Goal: Task Accomplishment & Management: Use online tool/utility

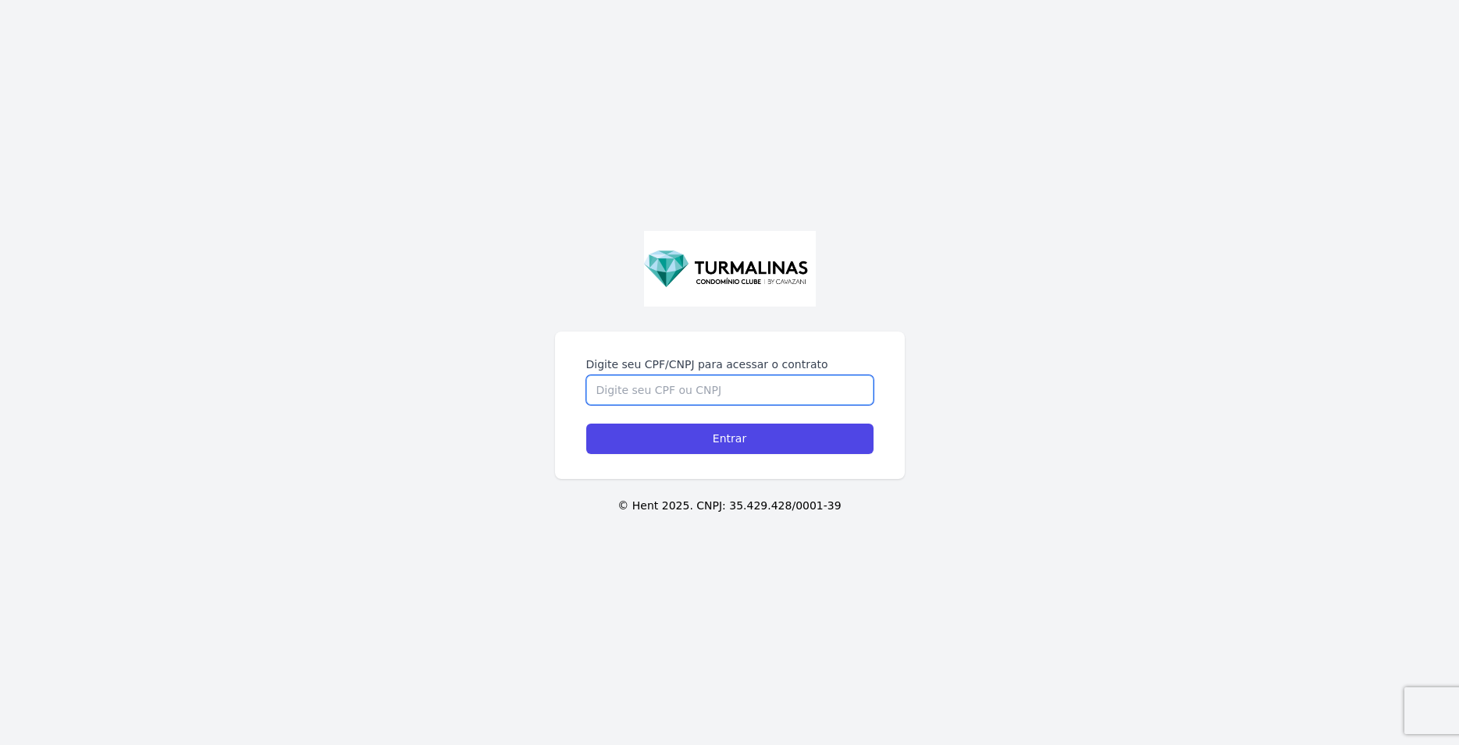
click at [786, 397] on input "Digite seu CPF/CNPJ para acessar o contrato" at bounding box center [729, 390] width 287 height 30
type input "45003172877"
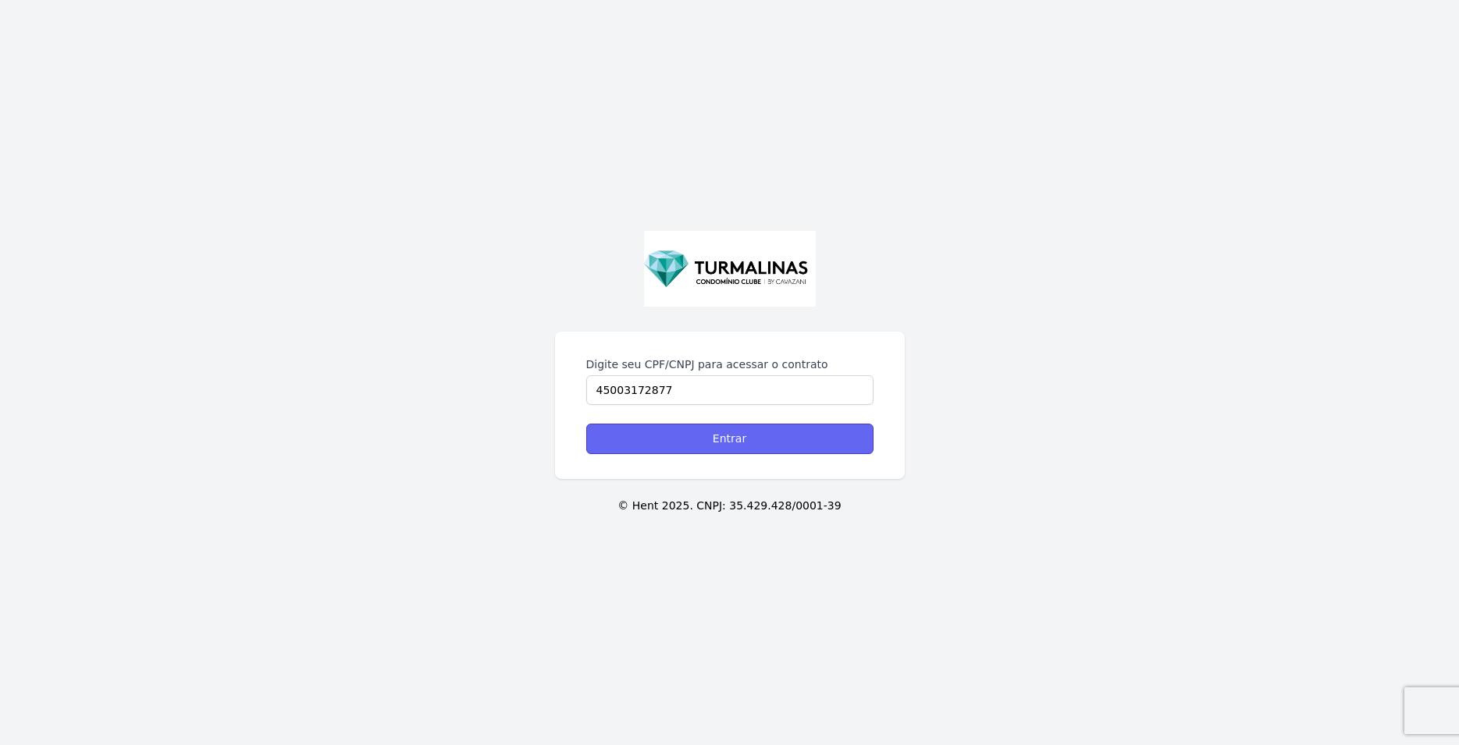
click at [731, 443] on input "Entrar" at bounding box center [729, 439] width 287 height 30
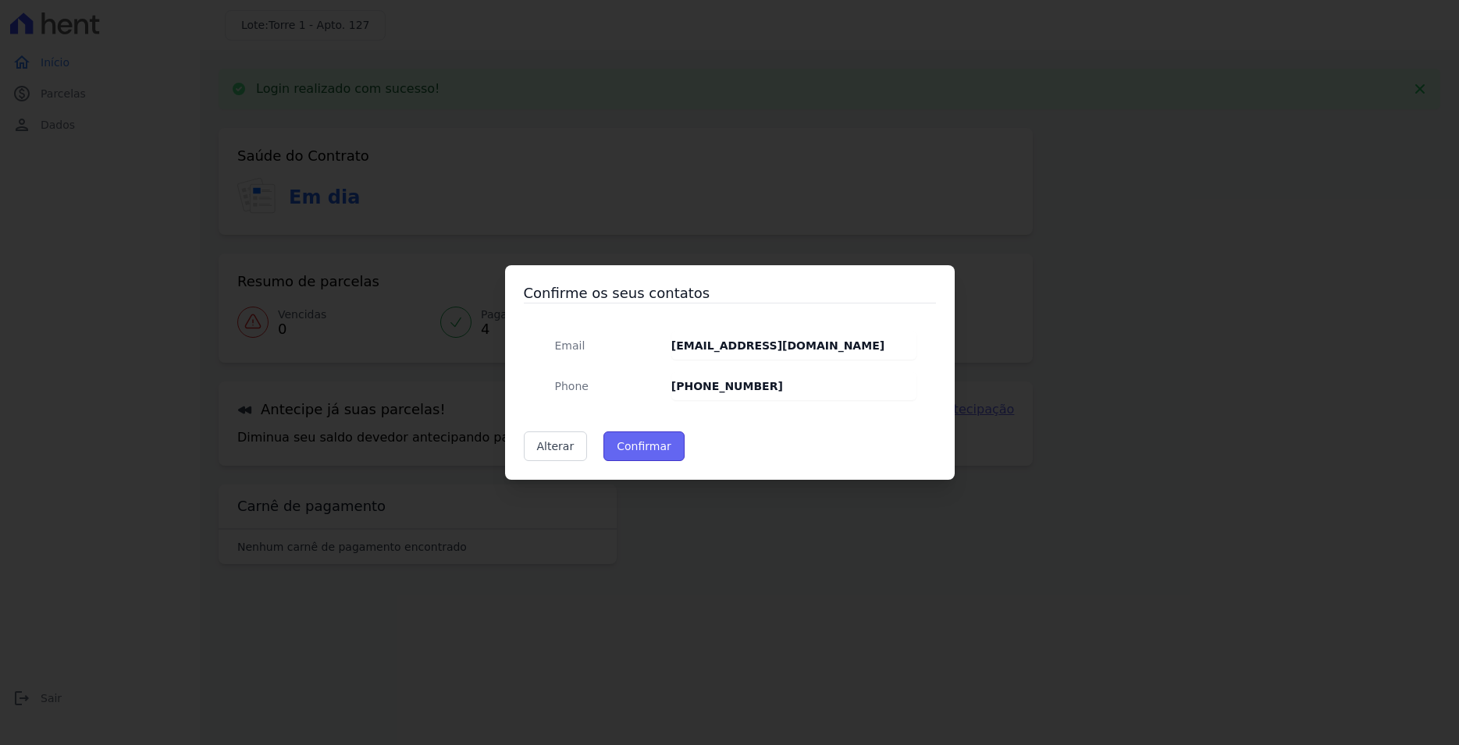
click at [635, 446] on button "Confirmar" at bounding box center [643, 447] width 81 height 30
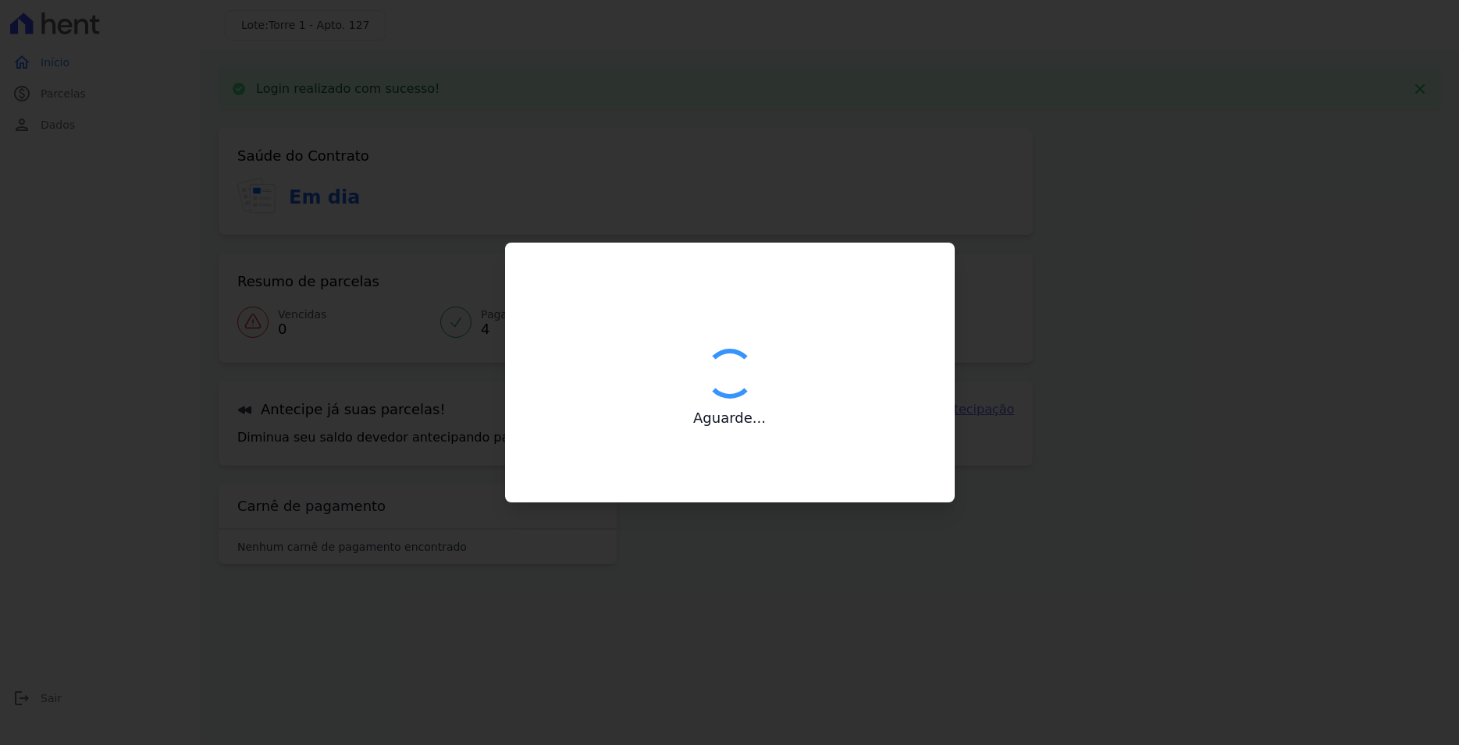
type input "Contatos confirmados com sucesso."
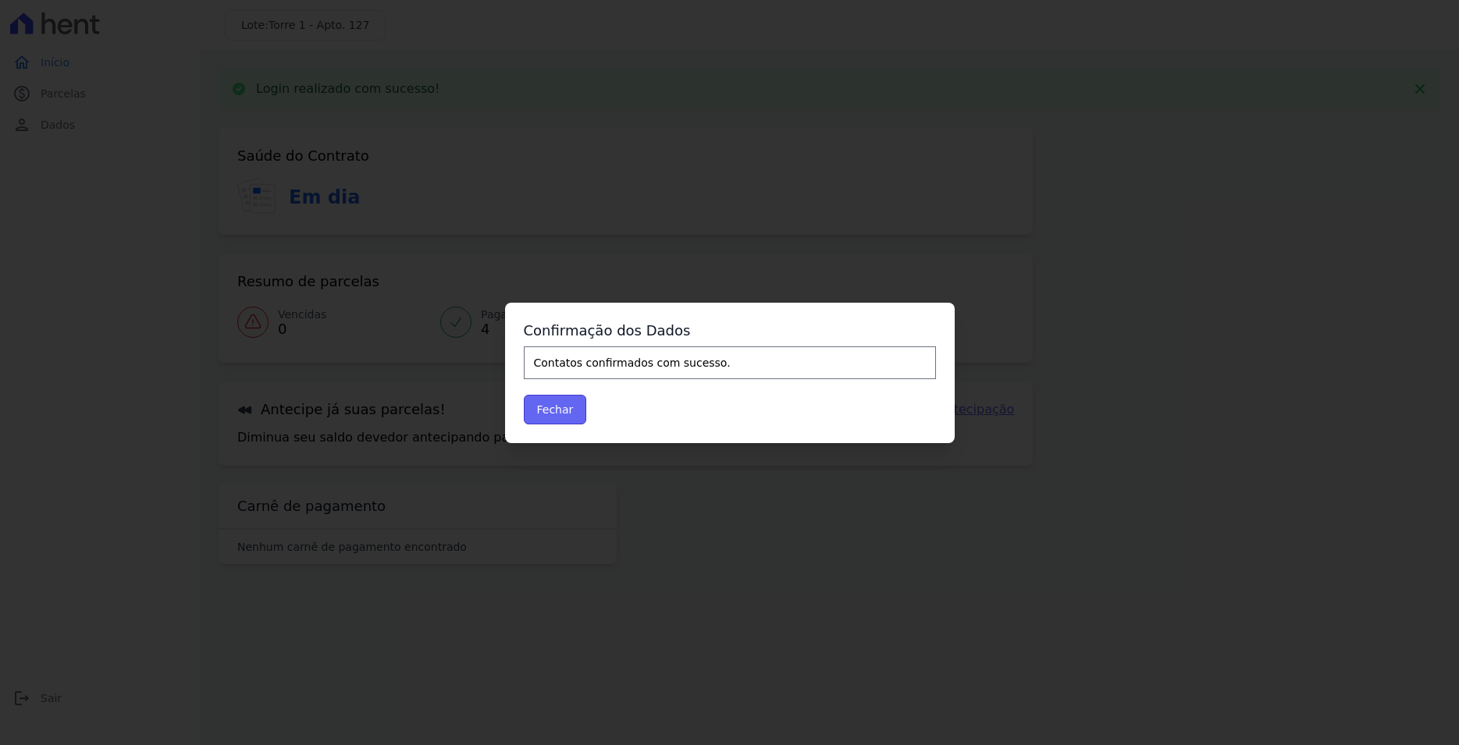
click at [561, 403] on button "Fechar" at bounding box center [555, 410] width 63 height 30
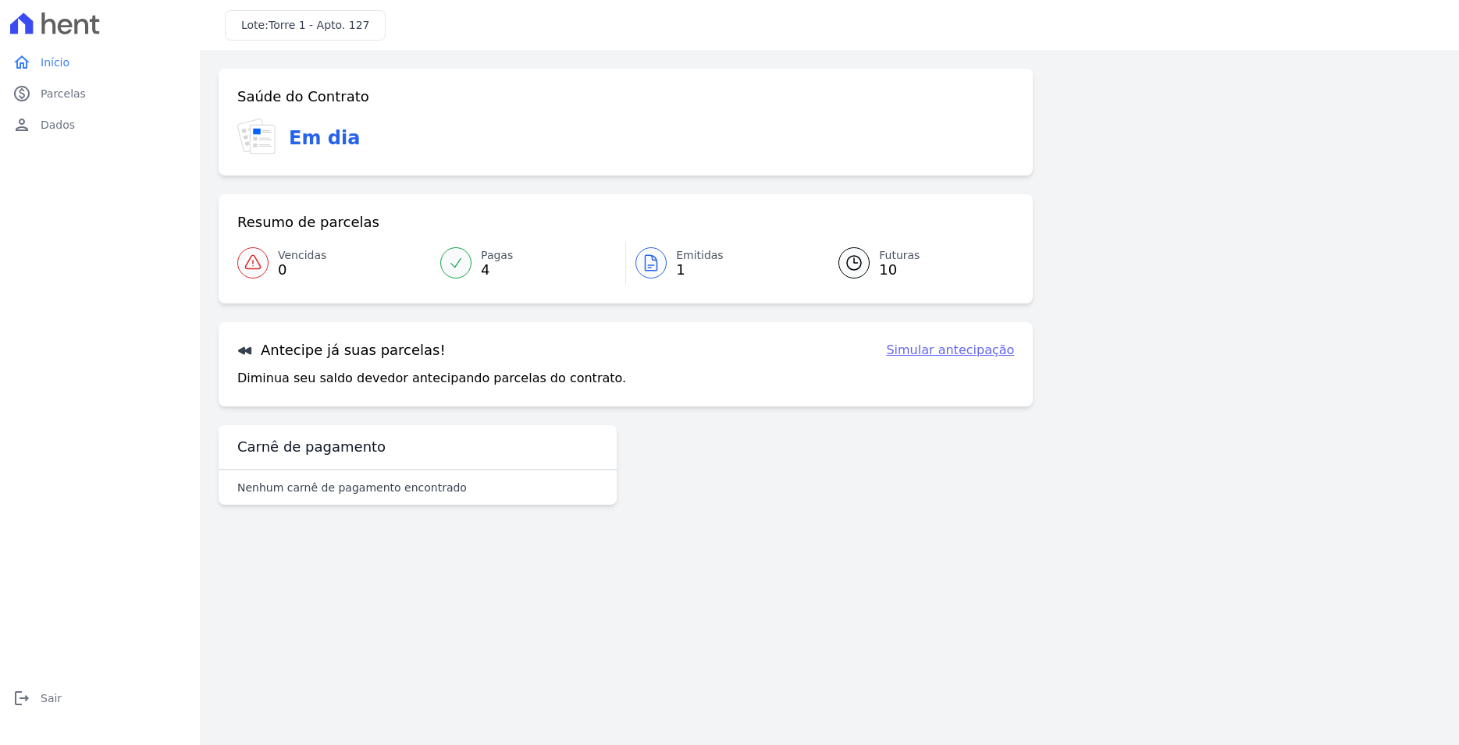
click at [922, 352] on link "Simular antecipação" at bounding box center [950, 350] width 128 height 19
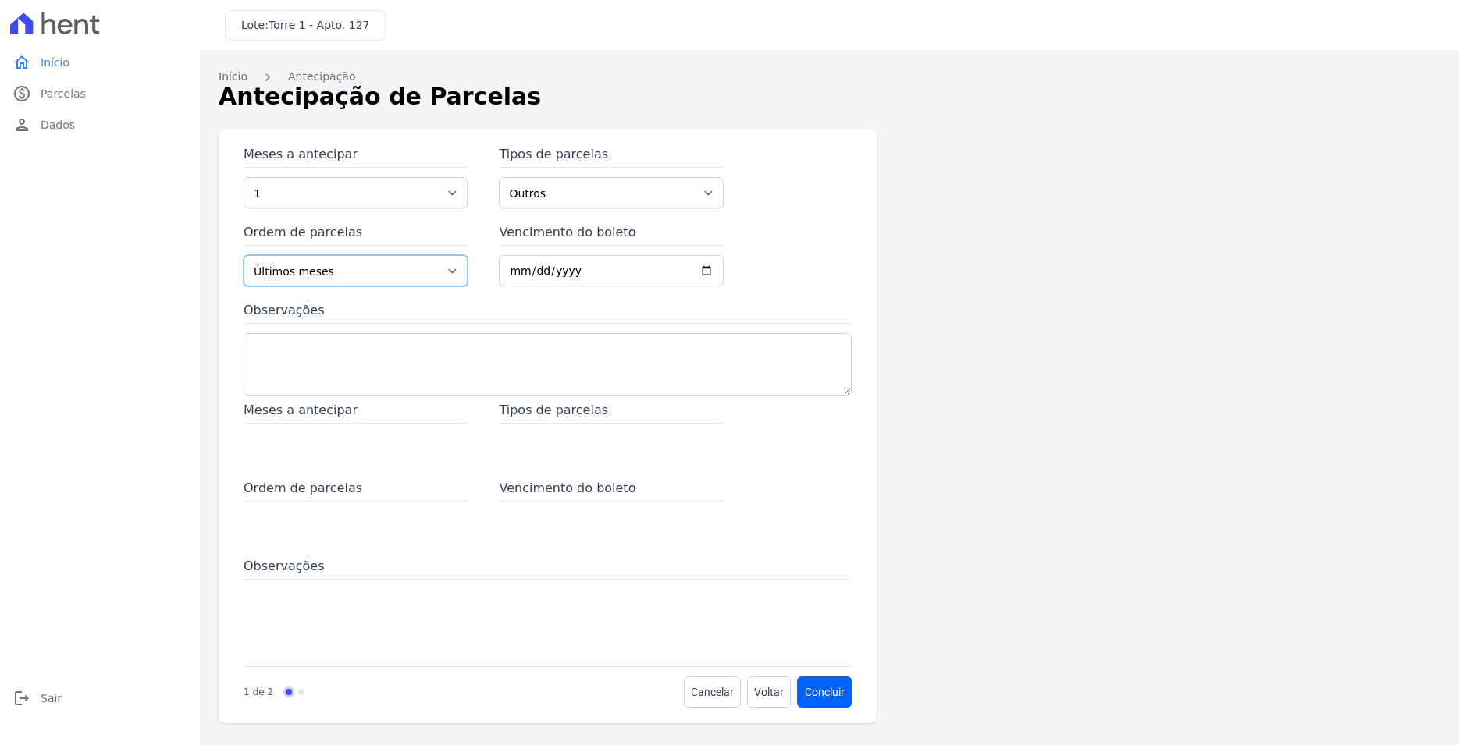
click at [244, 255] on select "Últimos meses Primeiros meses" at bounding box center [356, 270] width 224 height 31
click at [459, 268] on select "Últimos meses Primeiros meses" at bounding box center [356, 270] width 224 height 31
click at [499, 177] on select "Outros Sinal Parcela Normal Financiamento CEF" at bounding box center [611, 192] width 224 height 31
click at [699, 183] on select "Outros Sinal Parcela Normal Financiamento CEF" at bounding box center [611, 192] width 224 height 31
click at [340, 416] on span "Meses a antecipar" at bounding box center [356, 412] width 224 height 23
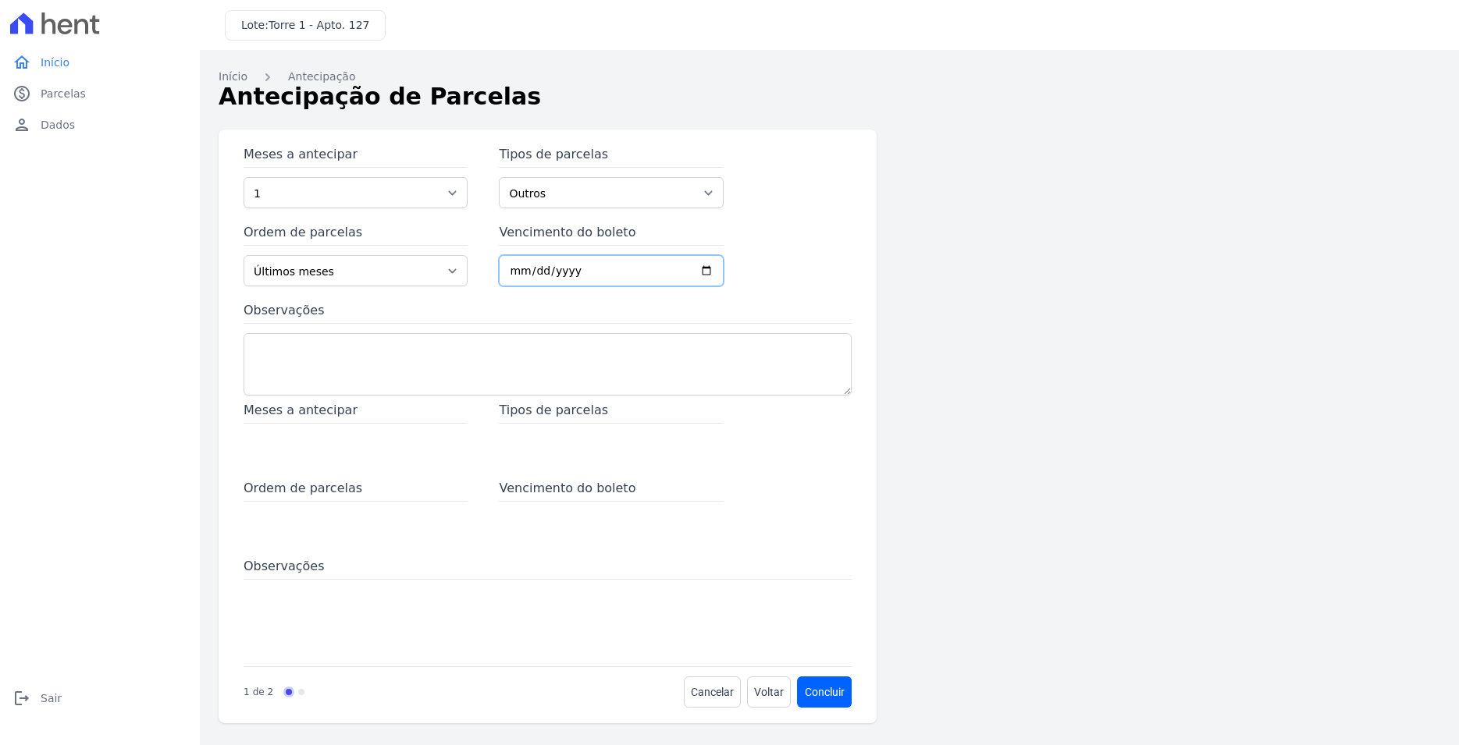
click at [606, 265] on input "Vencimento do boleto" at bounding box center [611, 270] width 224 height 31
type input "2025-08-31"
click at [795, 279] on div "Meses a antecipar 1 2 3 4 5 6 7 8 9 10 11 12 13 14 15 16 17 18 19 20 21 22 23 2…" at bounding box center [548, 273] width 608 height 256
click at [813, 693] on button "Concluir" at bounding box center [825, 692] width 54 height 31
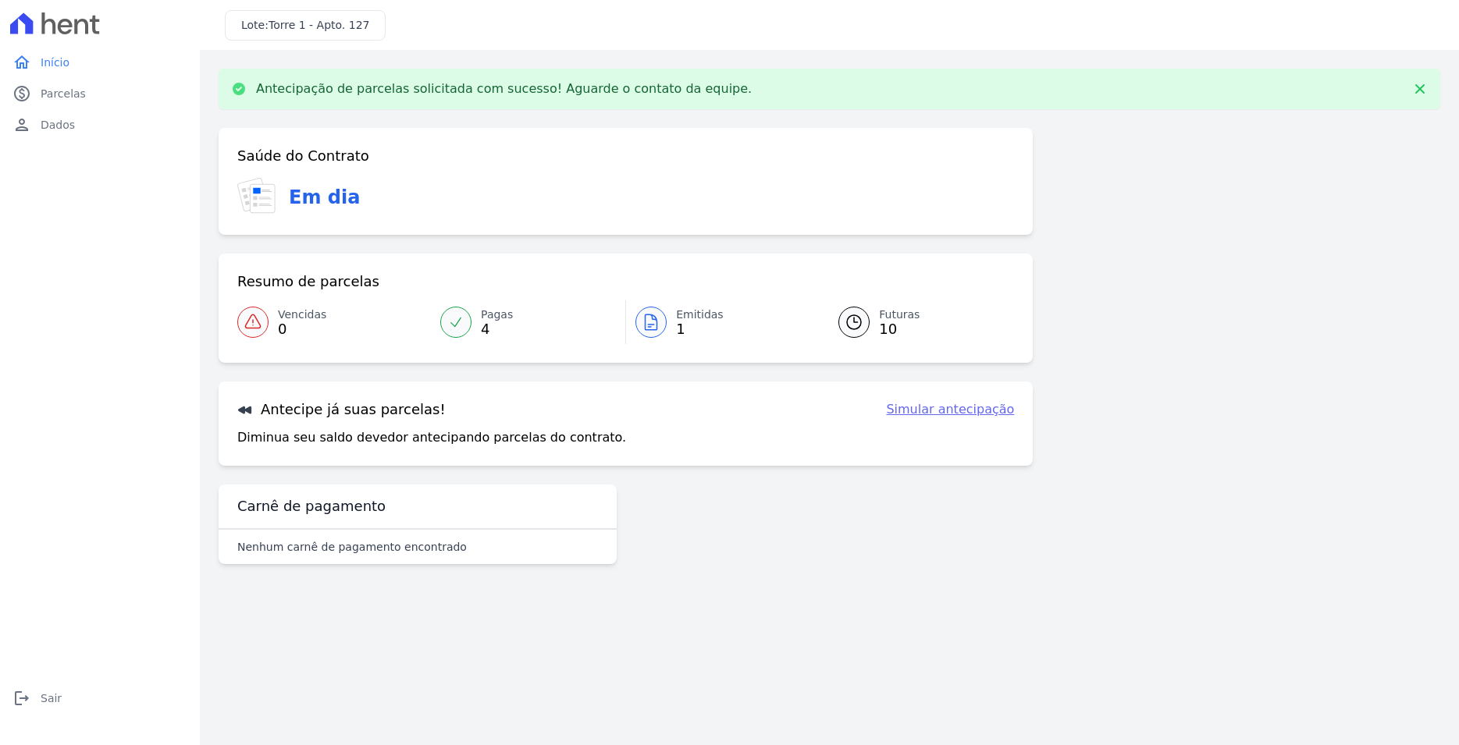
click at [356, 439] on p "Diminua seu saldo devedor antecipando parcelas do contrato." at bounding box center [431, 438] width 389 height 19
click at [985, 409] on link "Simular antecipação" at bounding box center [950, 409] width 128 height 19
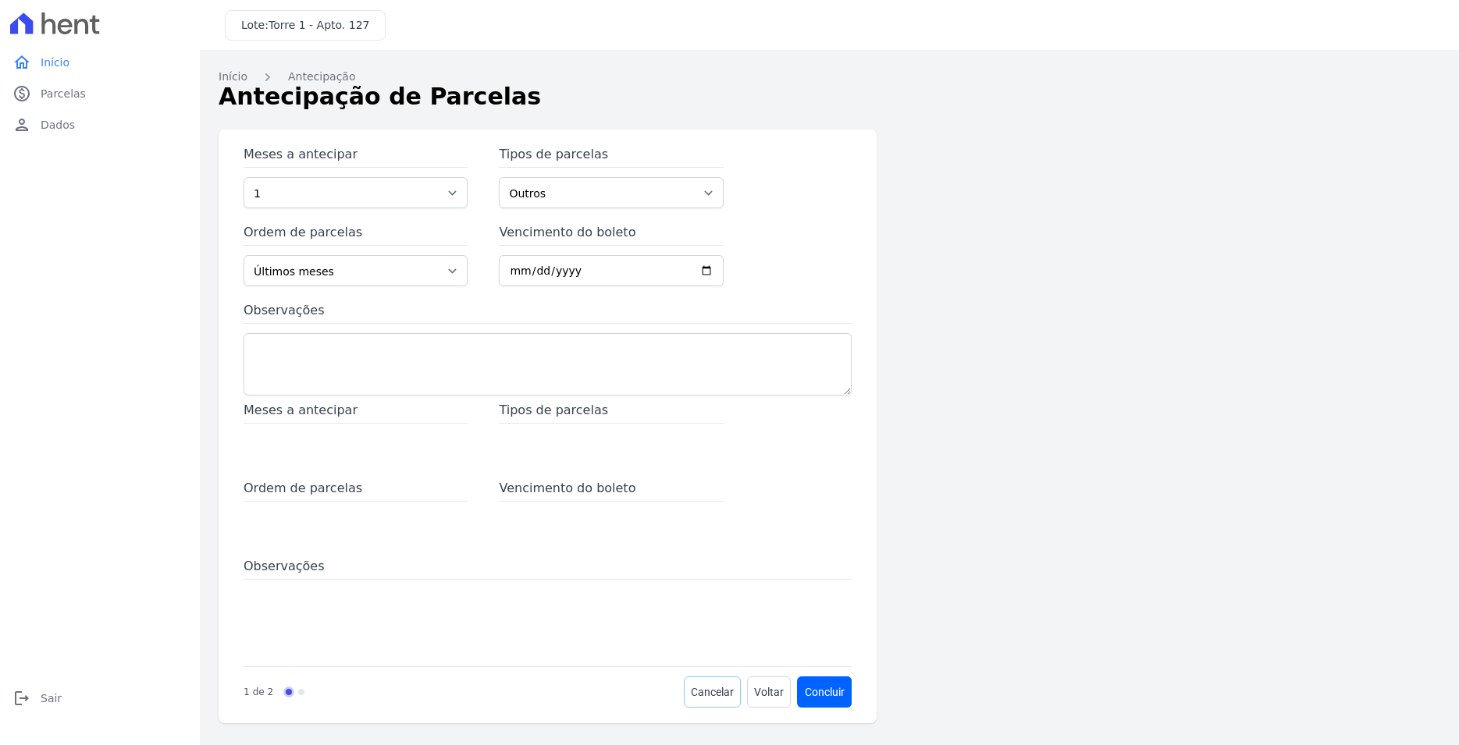
click at [719, 697] on span "Cancelar" at bounding box center [712, 693] width 43 height 16
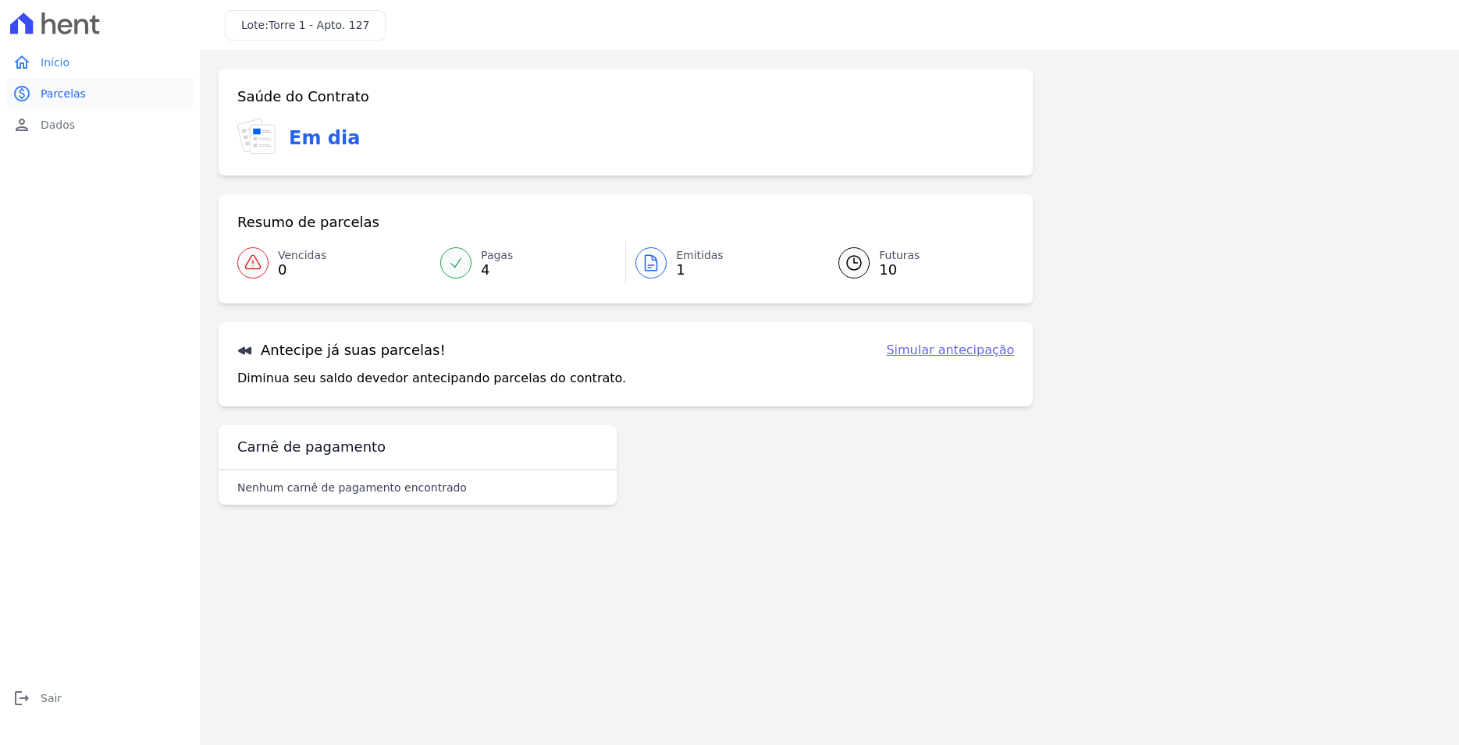
click at [44, 100] on span "Parcelas" at bounding box center [63, 94] width 45 height 16
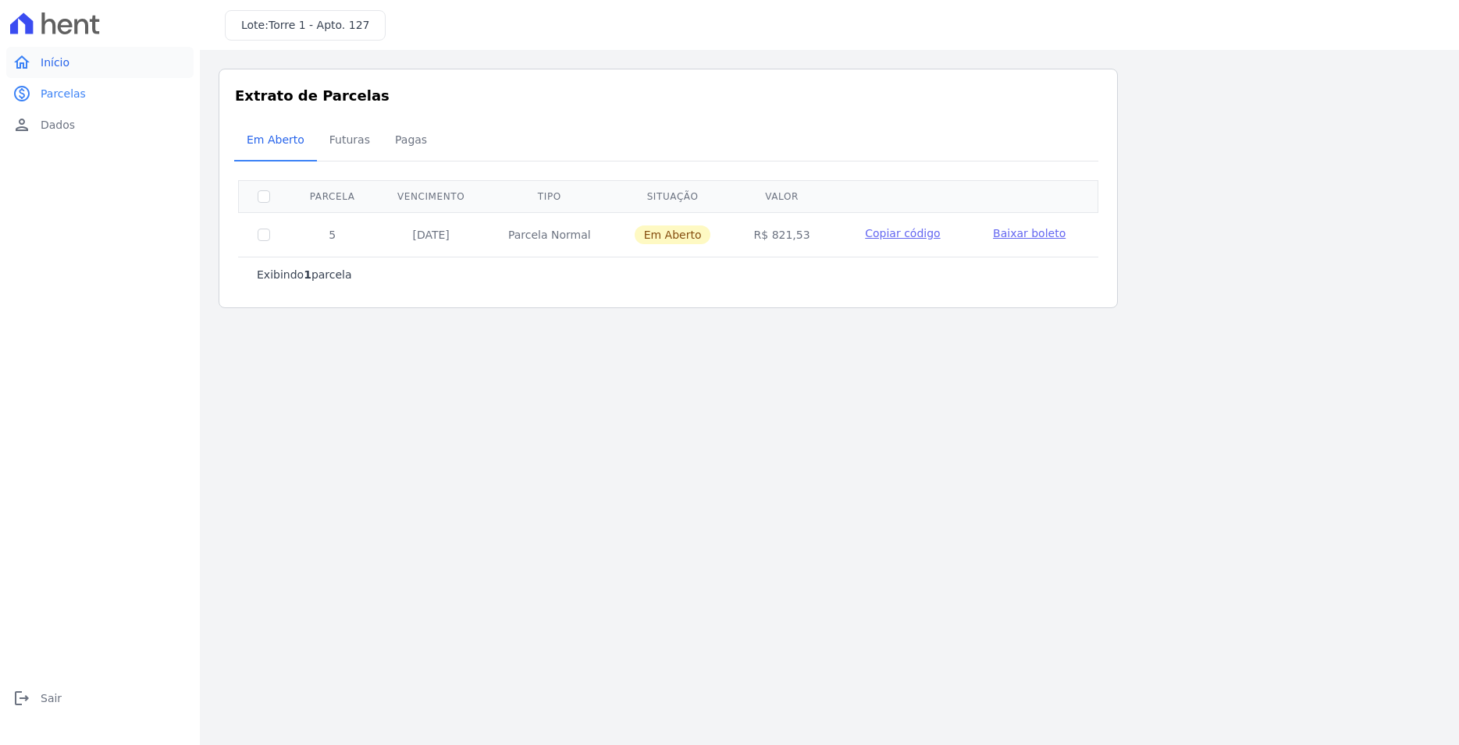
click at [41, 63] on span "Início" at bounding box center [55, 63] width 29 height 16
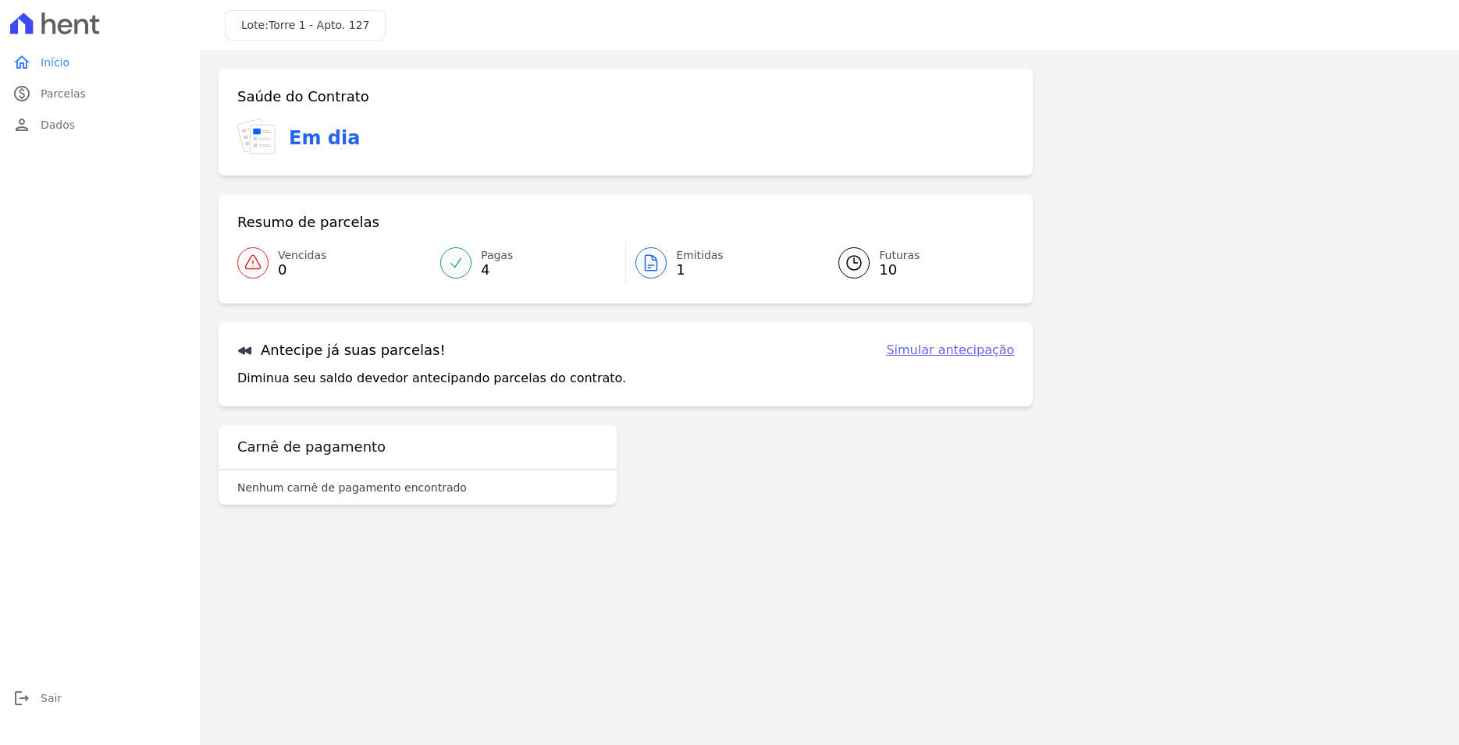
click at [656, 266] on icon at bounding box center [651, 263] width 19 height 19
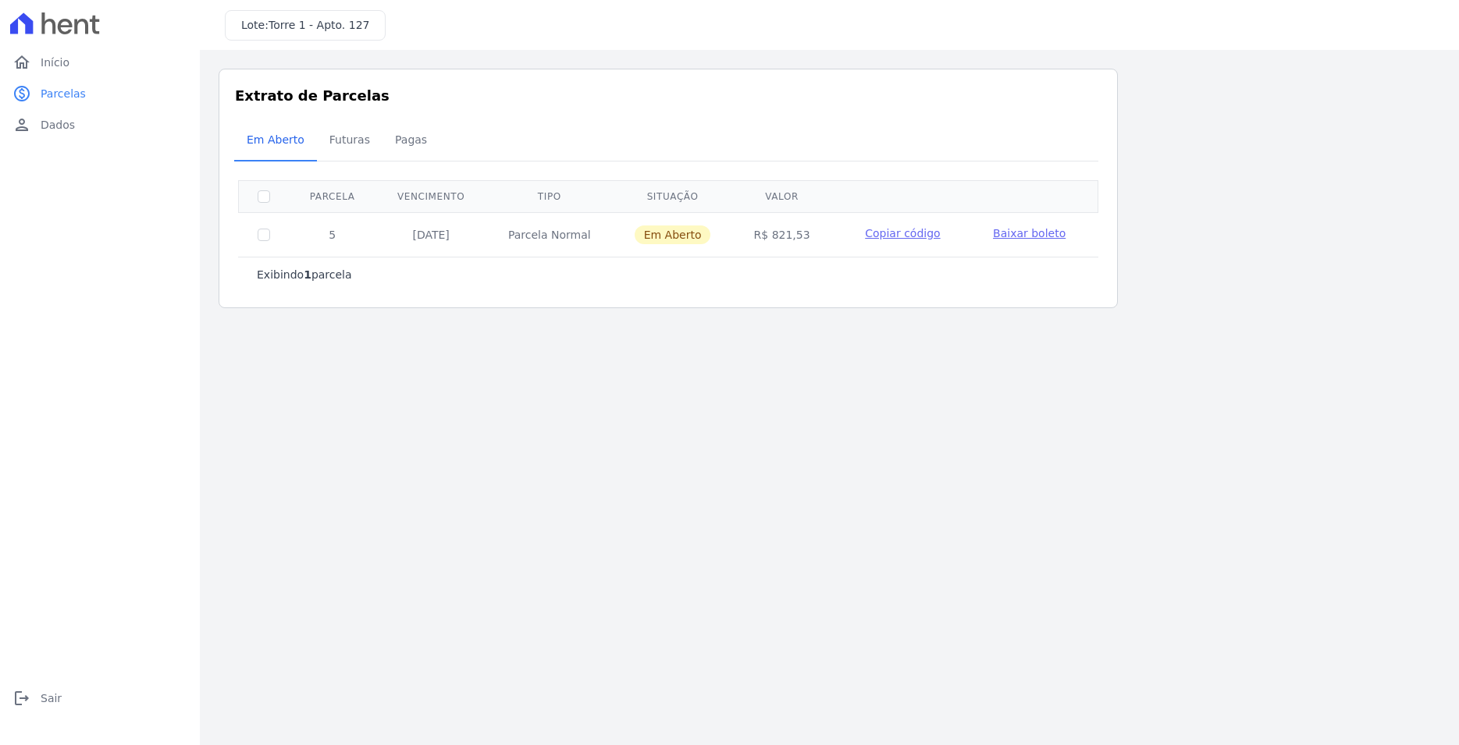
click at [911, 235] on span "Copiar código" at bounding box center [902, 233] width 75 height 12
click at [899, 238] on span "Copiar código" at bounding box center [902, 233] width 75 height 12
click at [41, 60] on span "Início" at bounding box center [55, 63] width 29 height 16
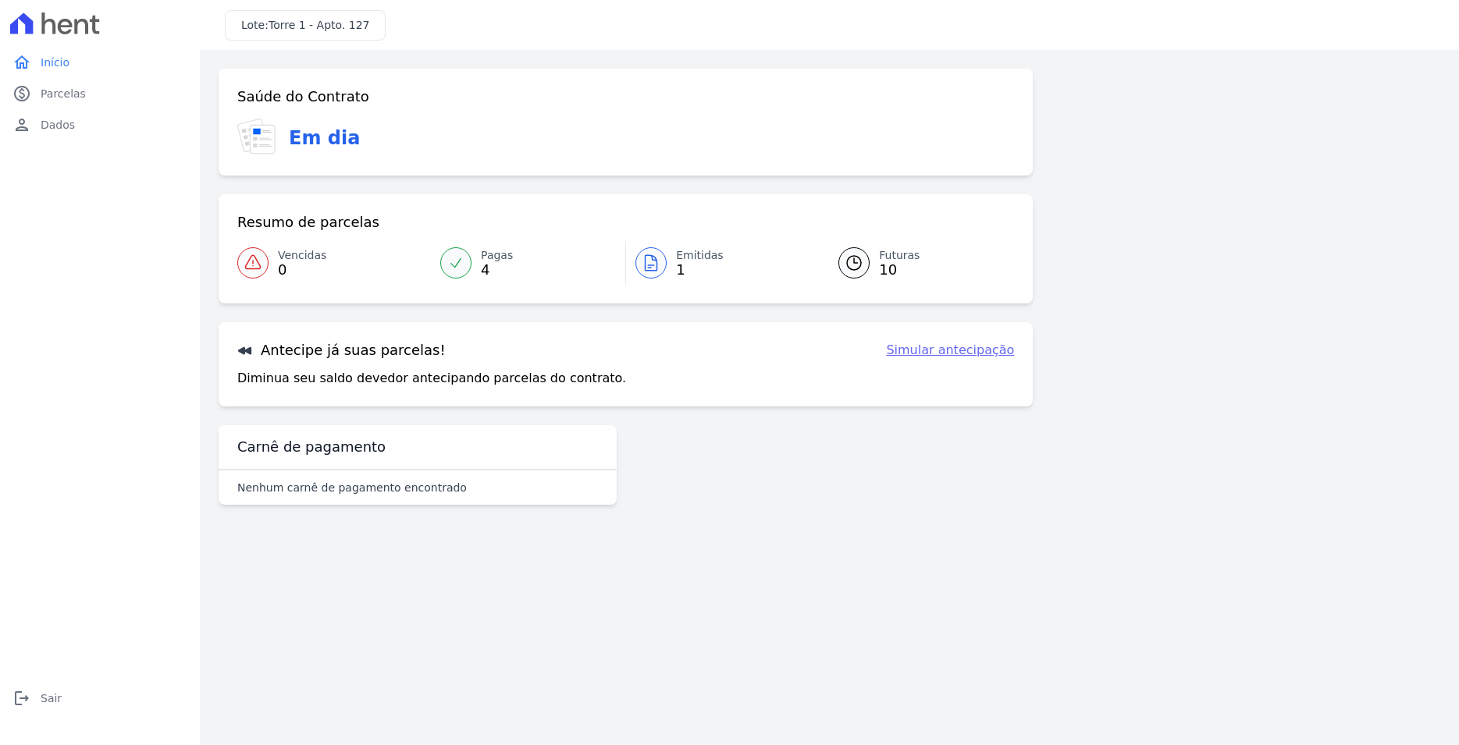
click at [493, 265] on span "4" at bounding box center [497, 270] width 32 height 12
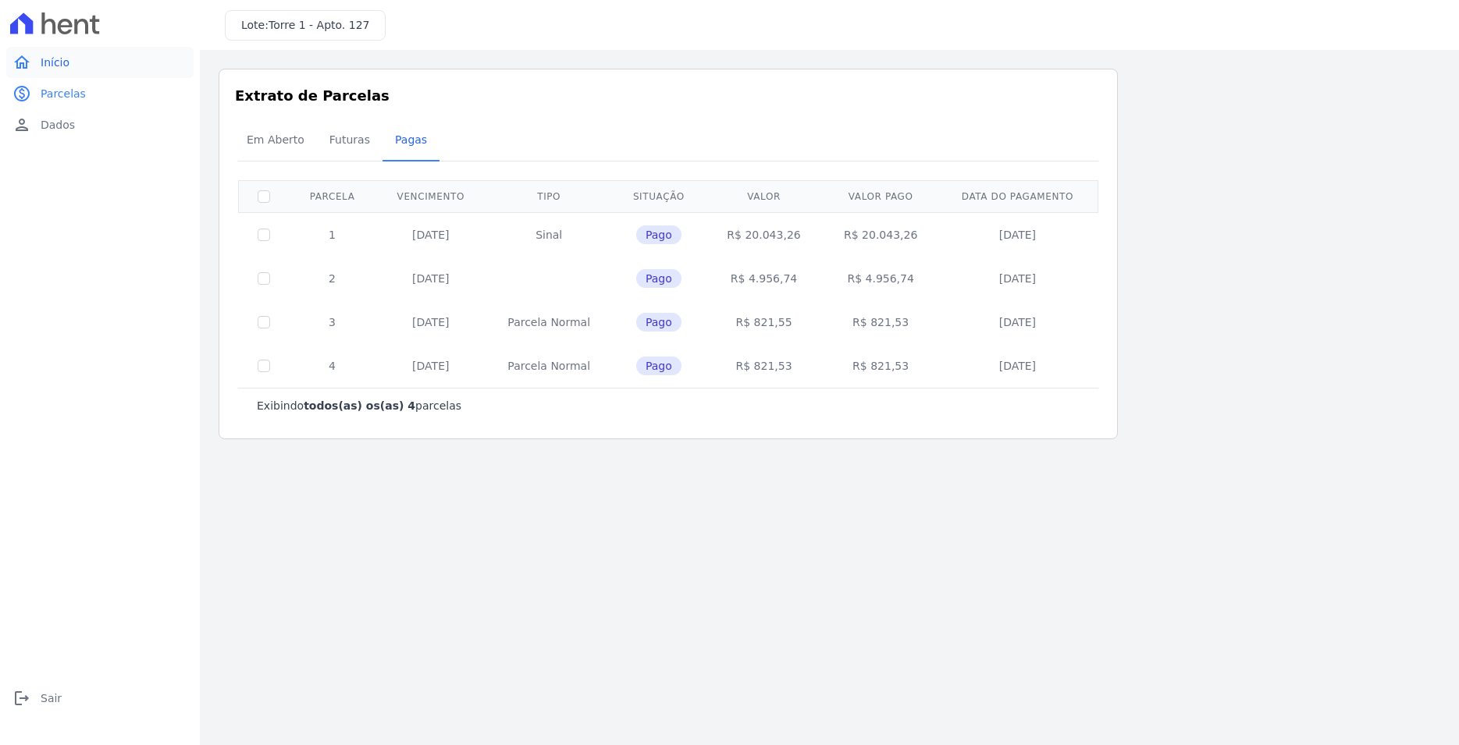
click at [57, 67] on span "Início" at bounding box center [55, 63] width 29 height 16
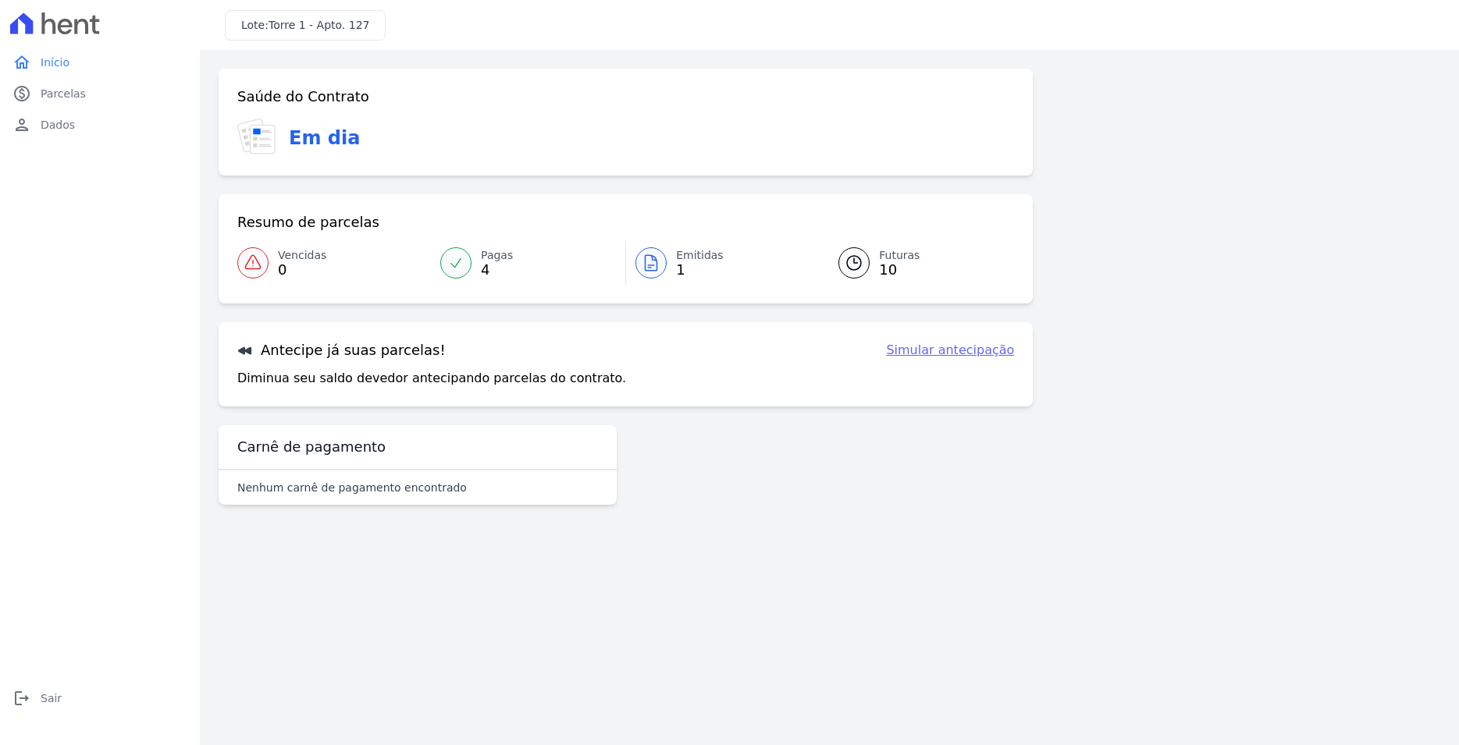
click at [867, 262] on div at bounding box center [853, 262] width 31 height 31
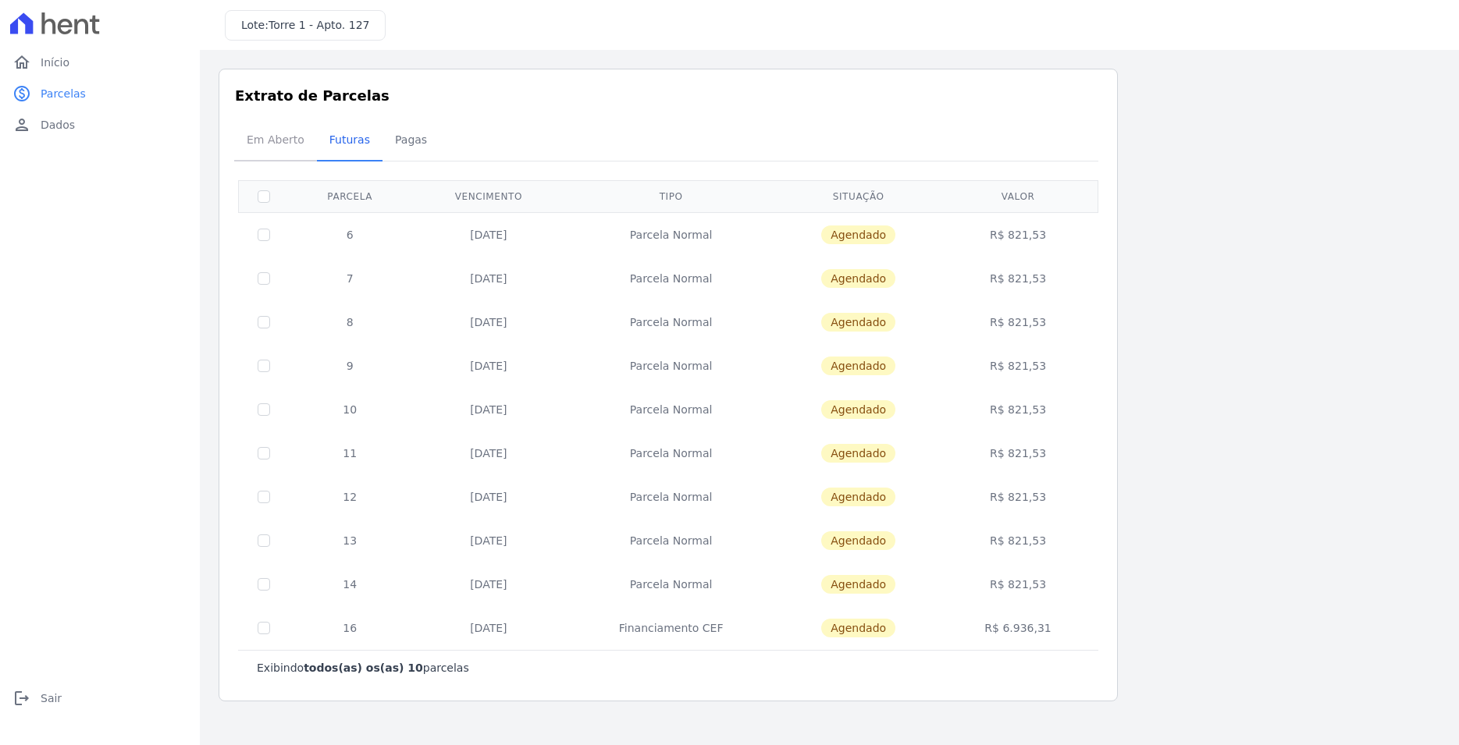
click at [290, 141] on span "Em Aberto" at bounding box center [275, 139] width 76 height 31
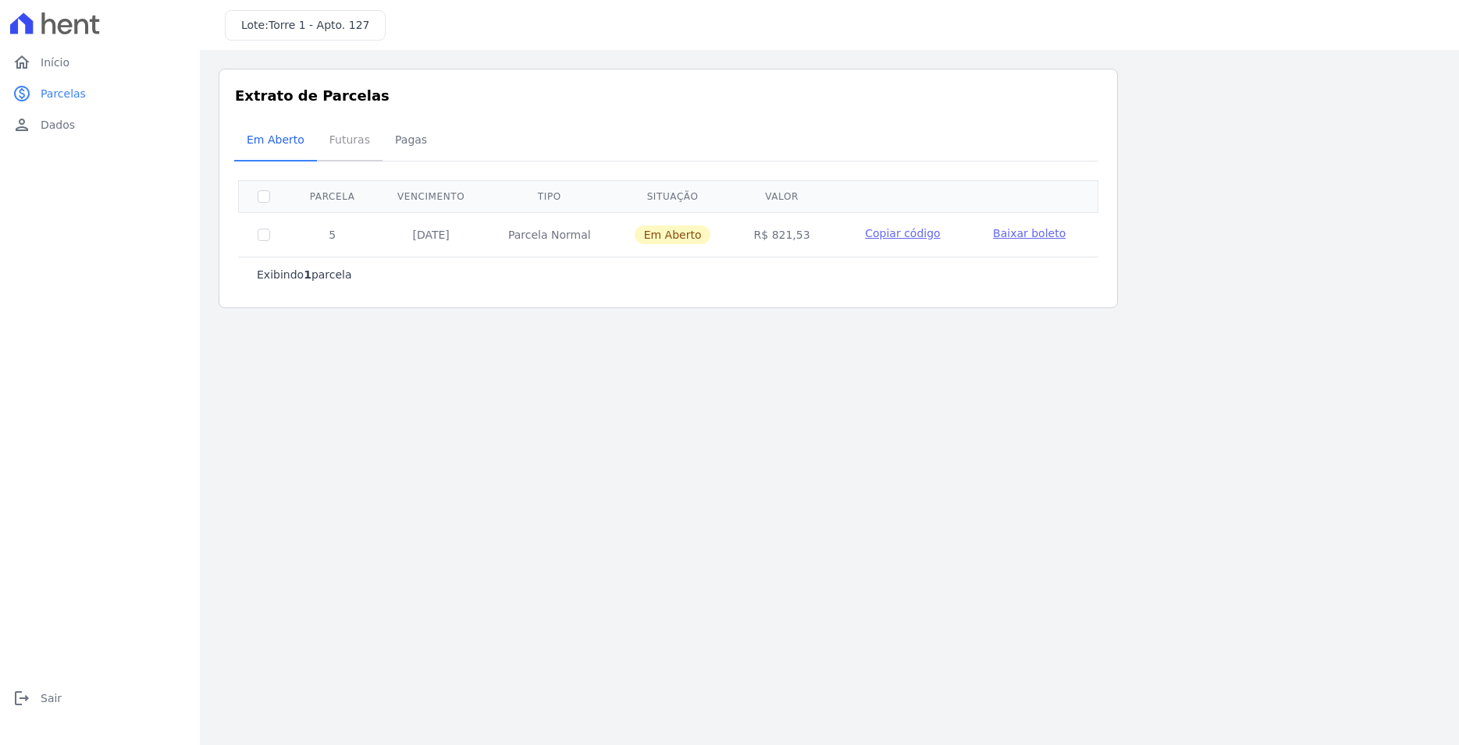
click at [330, 137] on span "Futuras" at bounding box center [349, 139] width 59 height 31
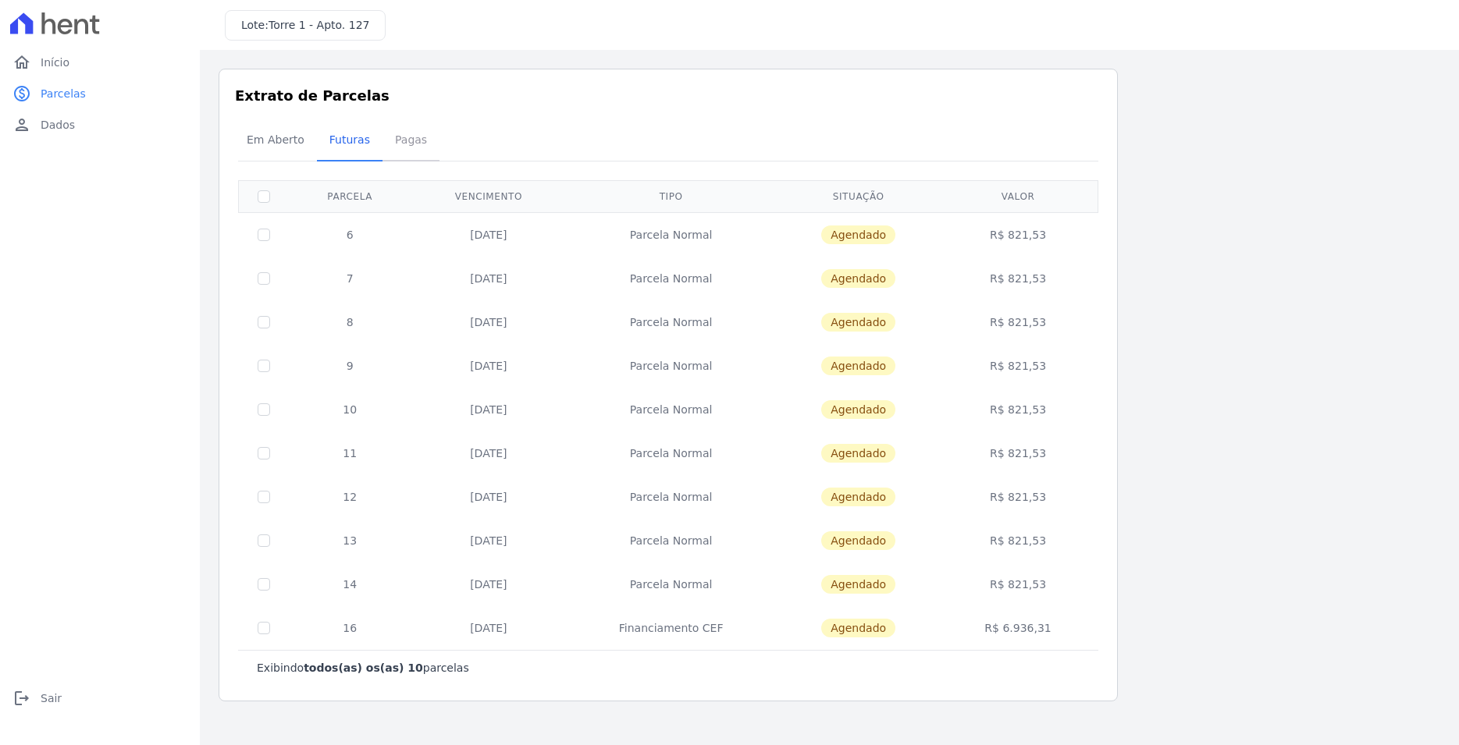
click at [395, 141] on span "Pagas" at bounding box center [411, 139] width 51 height 31
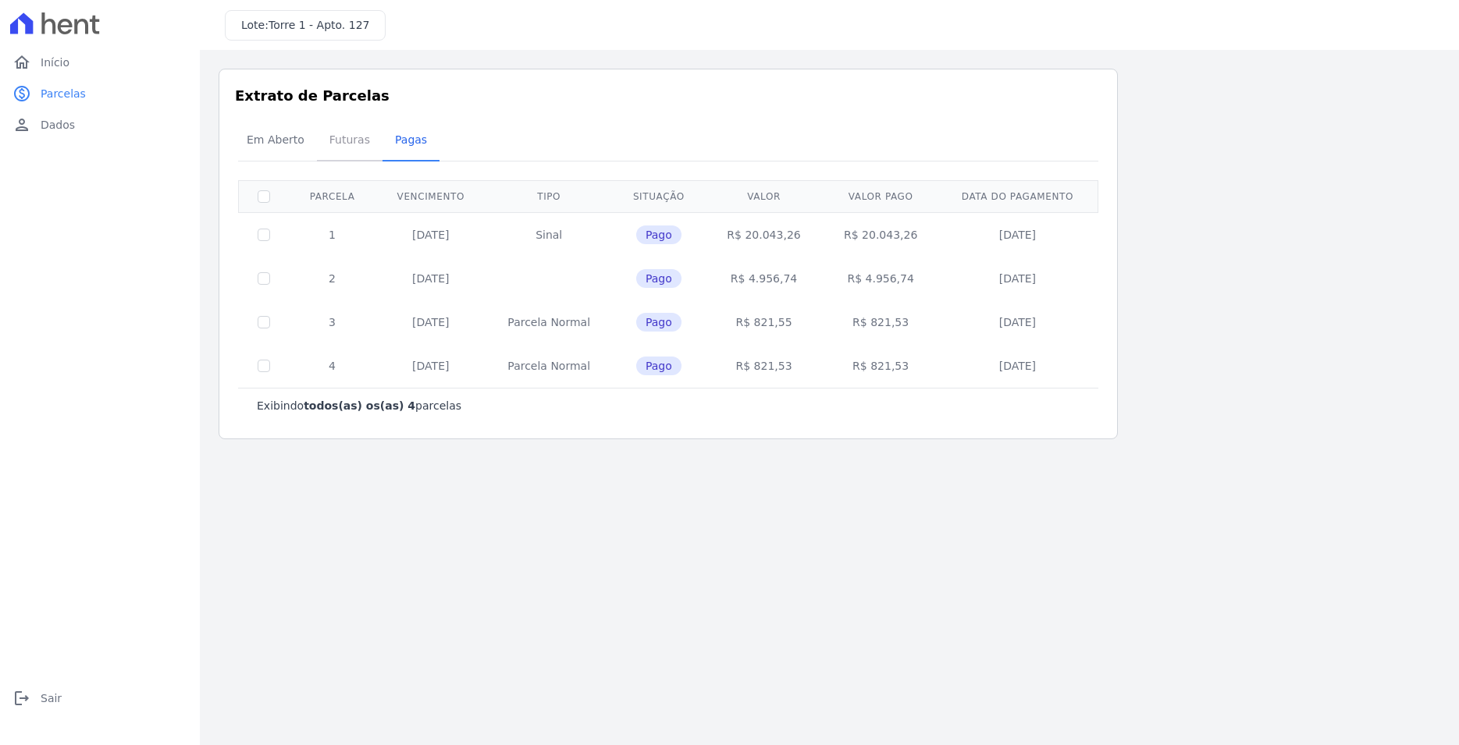
click at [336, 139] on span "Futuras" at bounding box center [349, 139] width 59 height 31
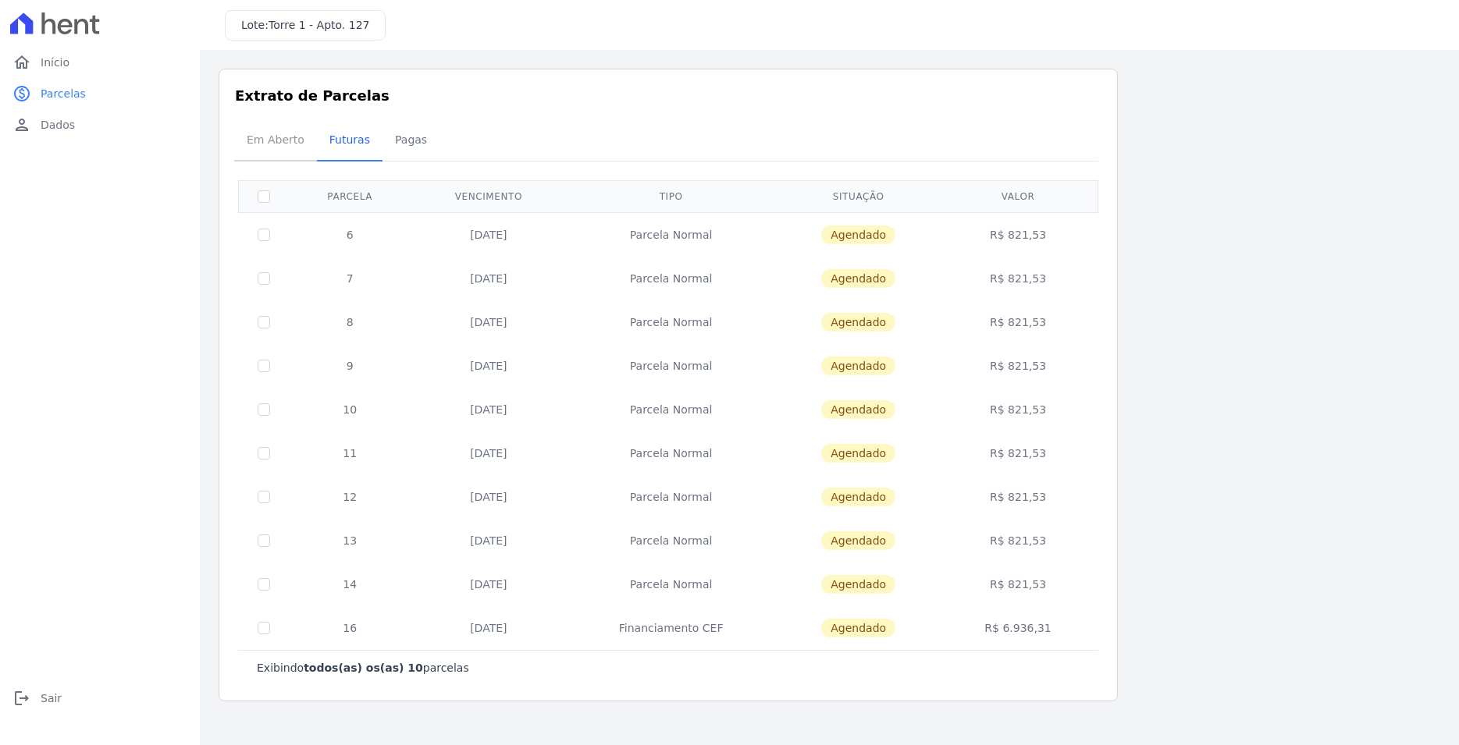
click at [274, 139] on span "Em Aberto" at bounding box center [275, 139] width 76 height 31
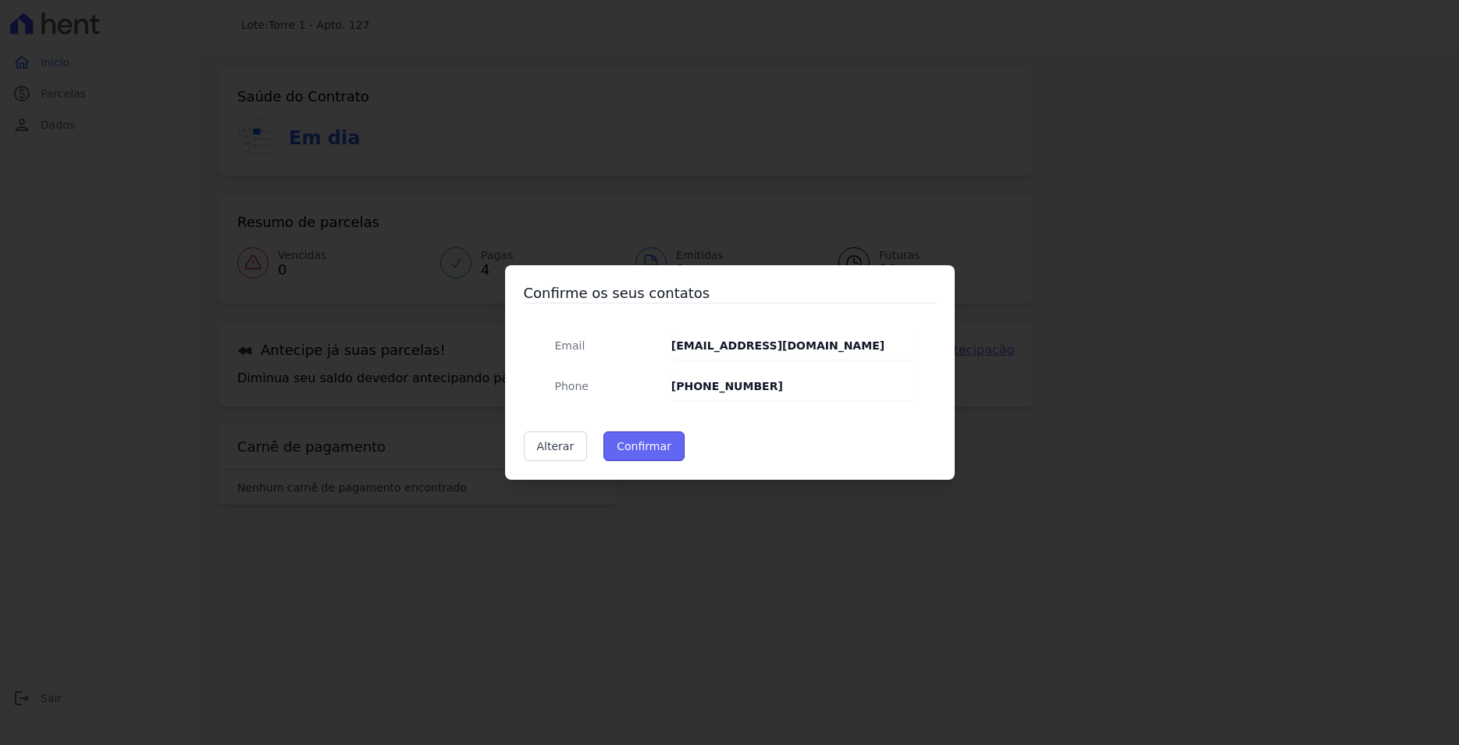
click at [628, 454] on button "Confirmar" at bounding box center [643, 447] width 81 height 30
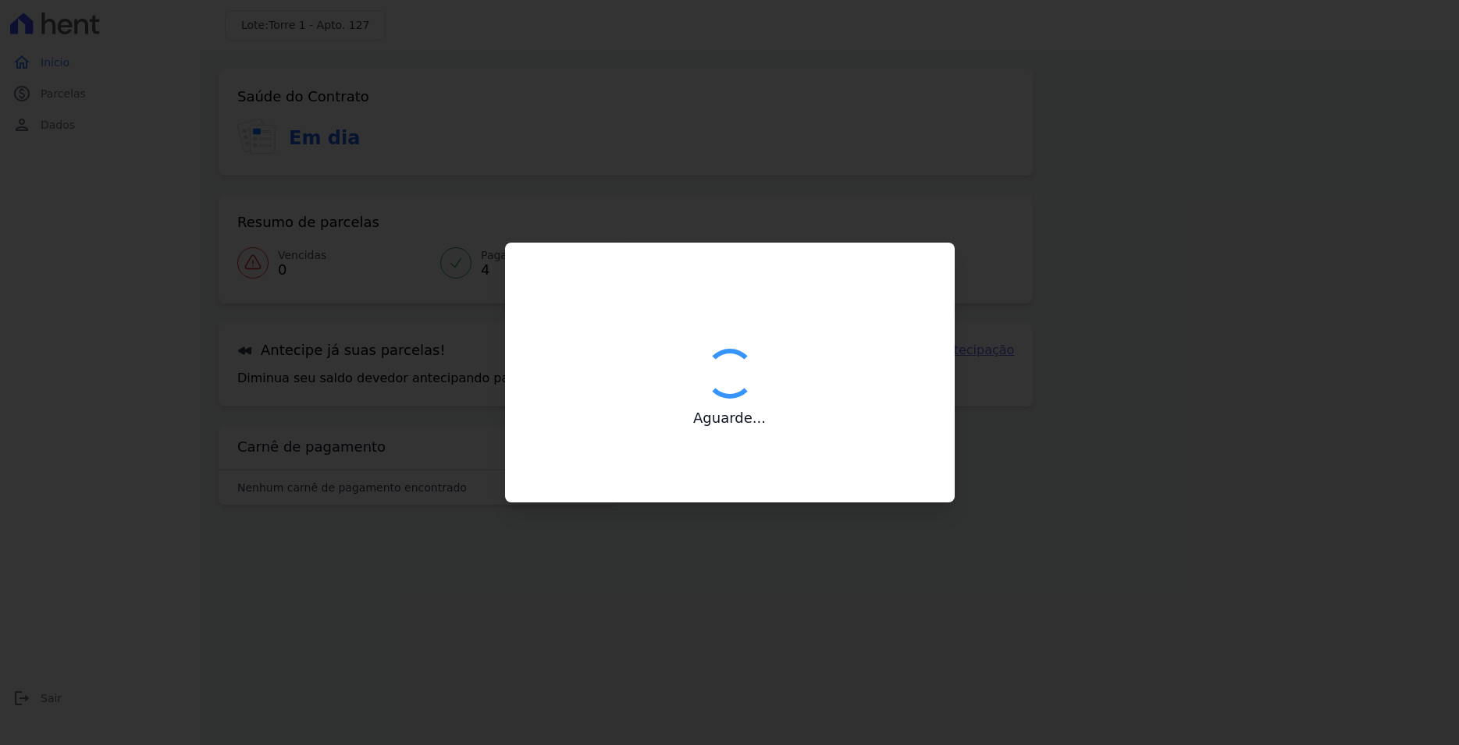
type input "Contatos confirmados com sucesso."
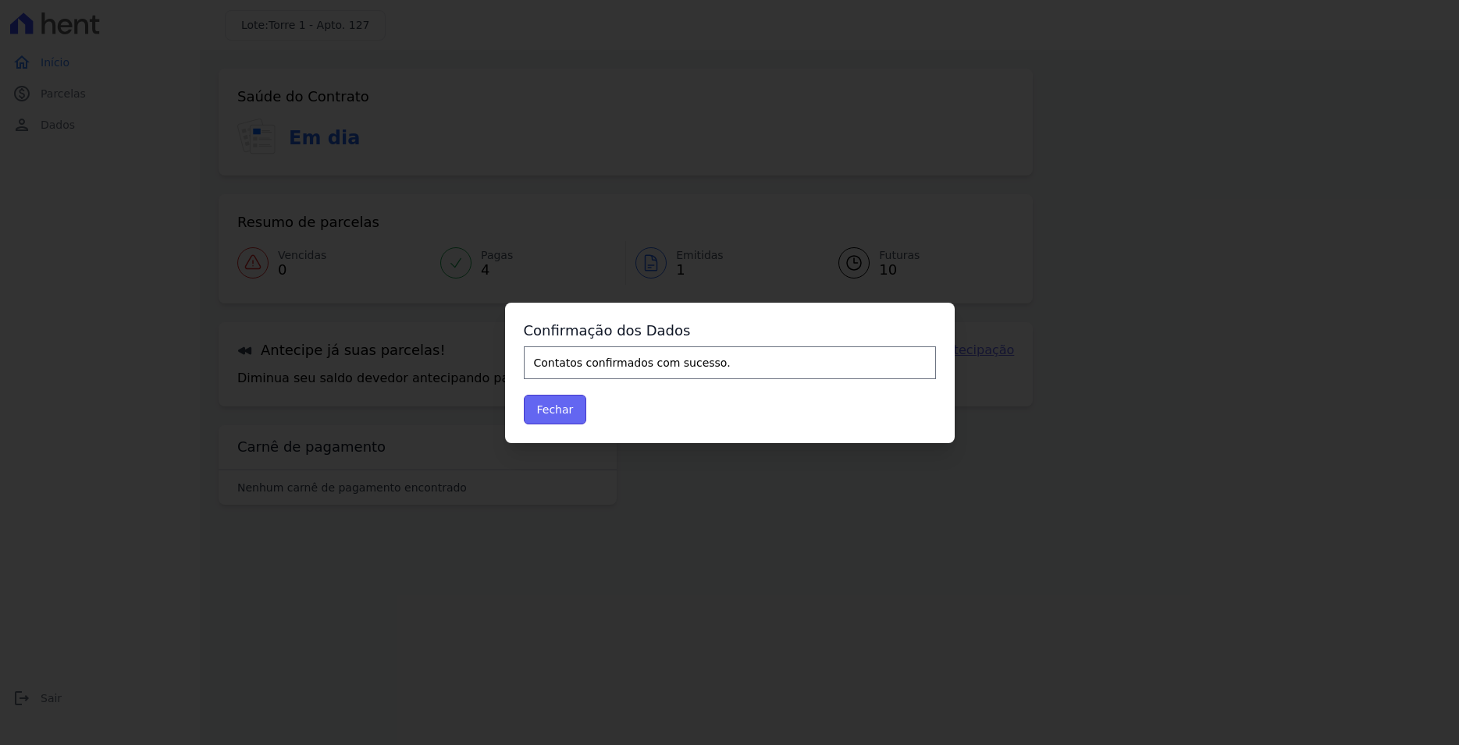
click at [567, 403] on button "Fechar" at bounding box center [555, 410] width 63 height 30
